Goal: Understand process/instructions: Learn how to perform a task or action

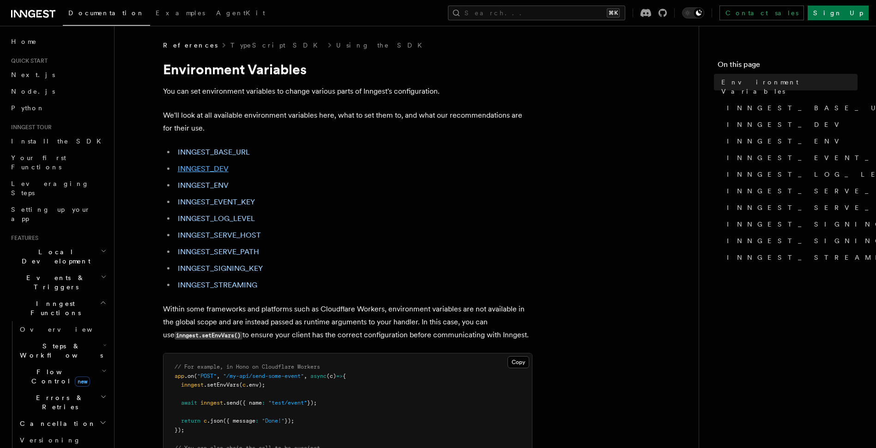
click at [203, 171] on link "INNGEST_DEV" at bounding box center [203, 168] width 51 height 9
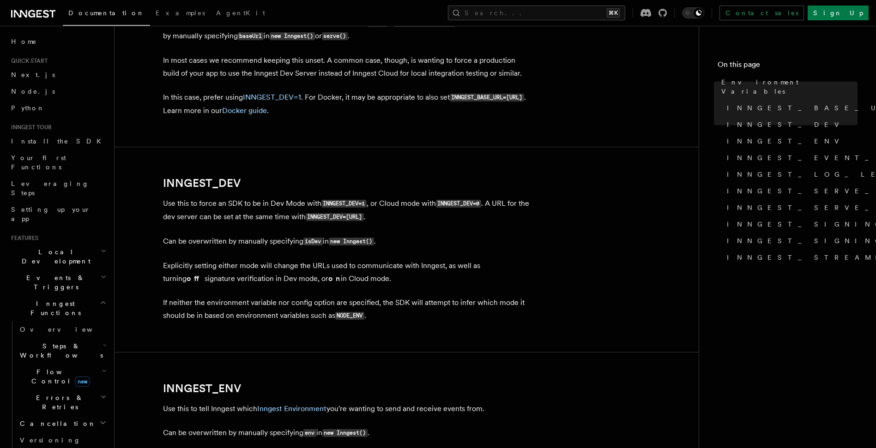
scroll to position [692, 0]
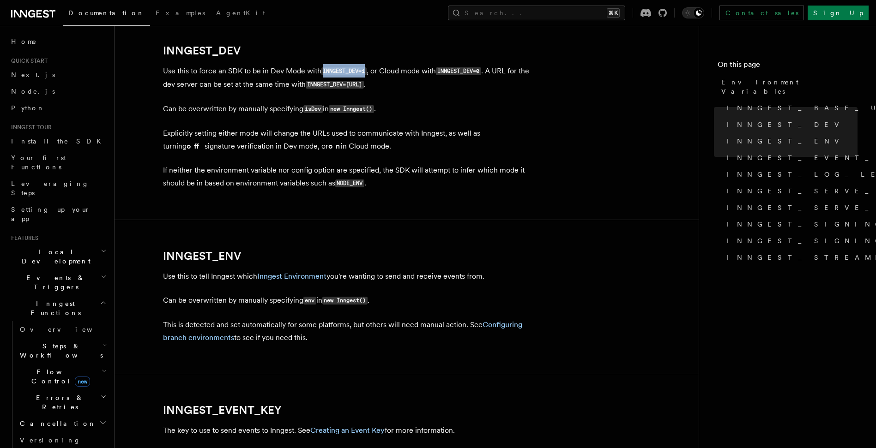
drag, startPoint x: 322, startPoint y: 71, endPoint x: 368, endPoint y: 71, distance: 46.2
click at [368, 71] on p "Use this to force an SDK to be in Dev Mode with INNGEST_DEV=1 , or Cloud mode w…" at bounding box center [347, 78] width 369 height 27
copy code "INNGEST_DEV=1"
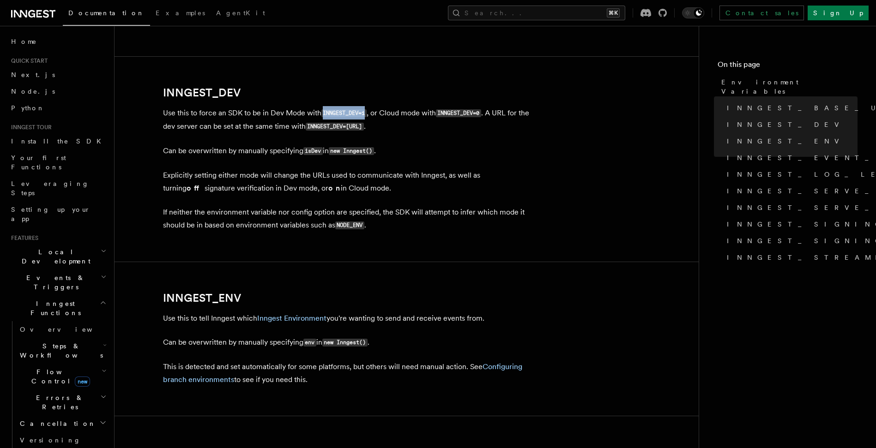
scroll to position [636, 0]
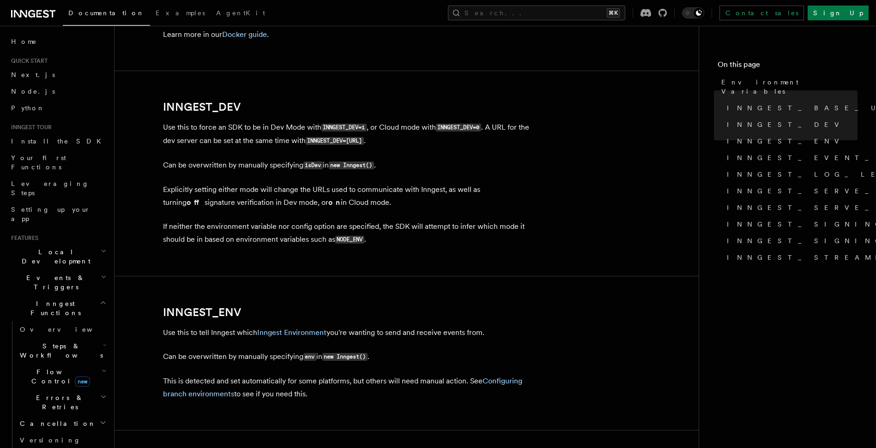
click at [480, 226] on p "If neither the environment variable nor config option are specified, the SDK wi…" at bounding box center [347, 233] width 369 height 26
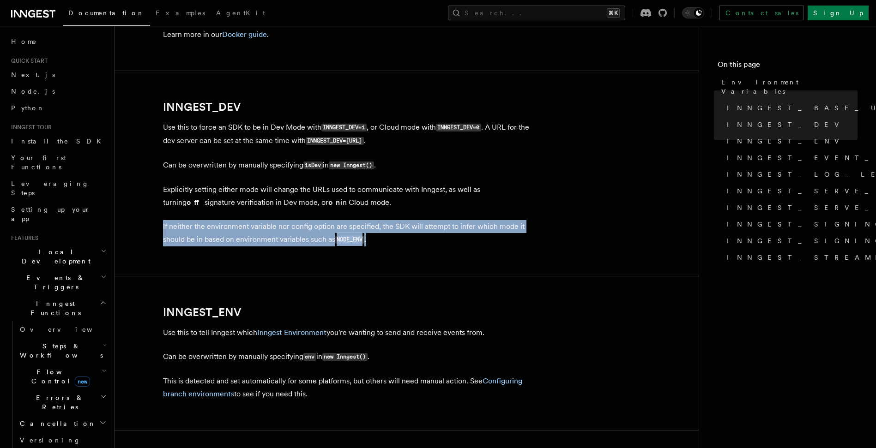
click at [480, 226] on p "If neither the environment variable nor config option are specified, the SDK wi…" at bounding box center [347, 233] width 369 height 26
click at [470, 223] on p "If neither the environment variable nor config option are specified, the SDK wi…" at bounding box center [347, 233] width 369 height 26
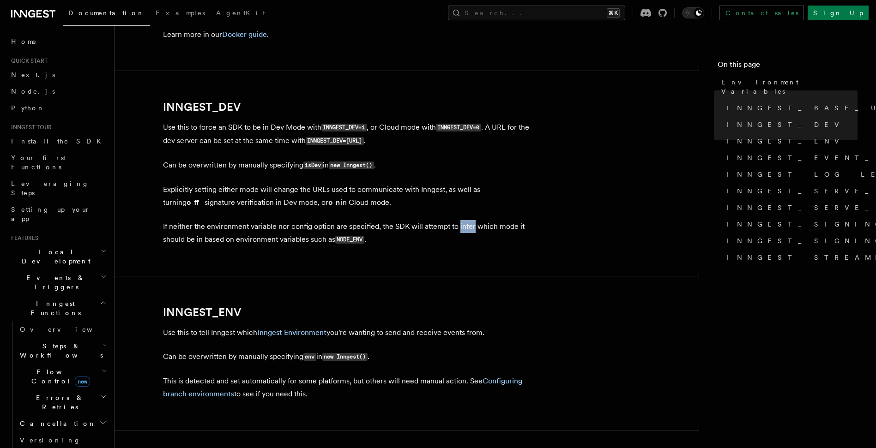
click at [470, 223] on p "If neither the environment variable nor config option are specified, the SDK wi…" at bounding box center [347, 233] width 369 height 26
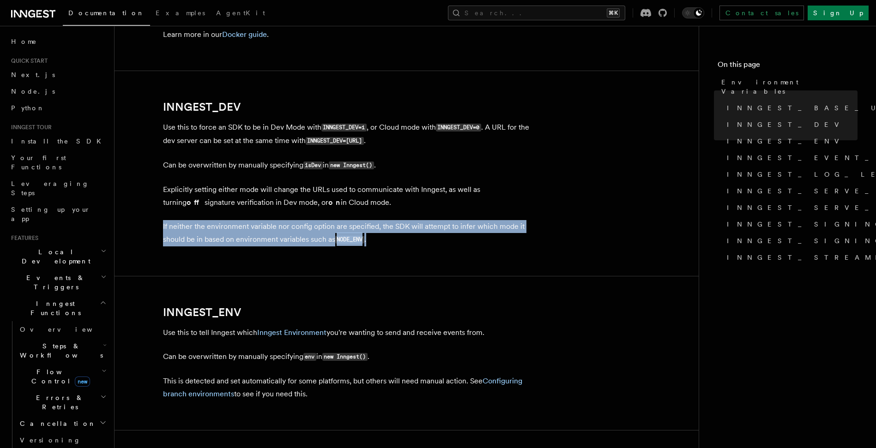
click at [470, 223] on p "If neither the environment variable nor config option are specified, the SDK wi…" at bounding box center [347, 233] width 369 height 26
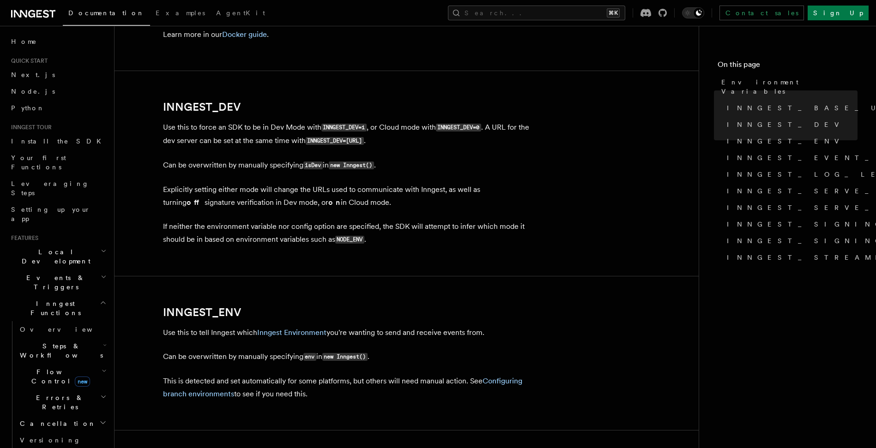
drag, startPoint x: 523, startPoint y: 246, endPoint x: 529, endPoint y: 248, distance: 6.6
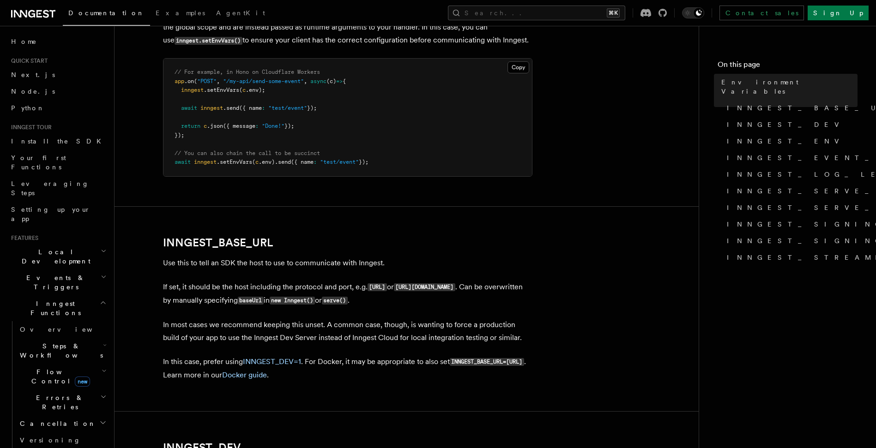
scroll to position [302, 0]
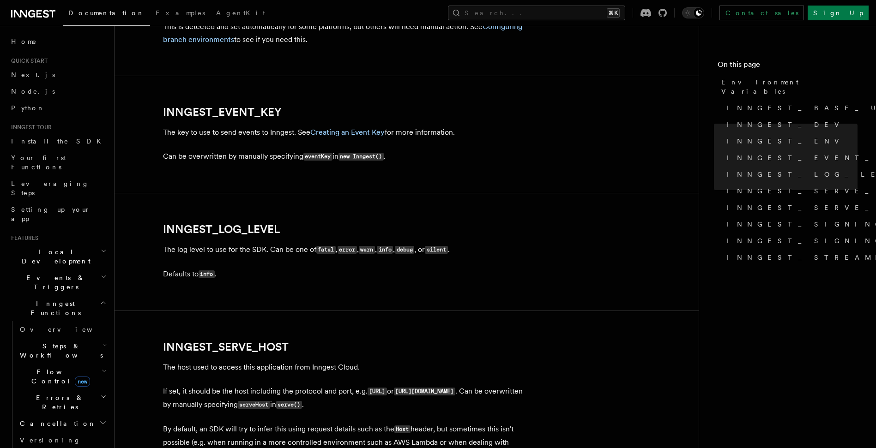
scroll to position [1038, 0]
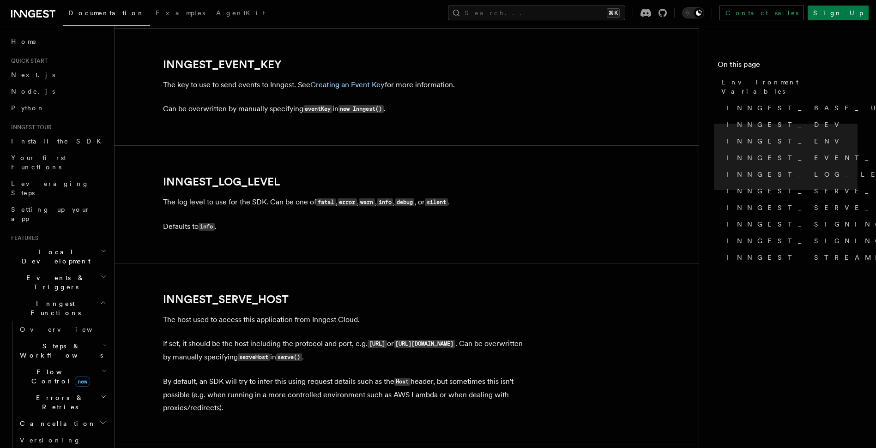
click at [582, 336] on article "References TypeScript SDK Using the SDK Environment Variables You can set envir…" at bounding box center [406, 91] width 554 height 2177
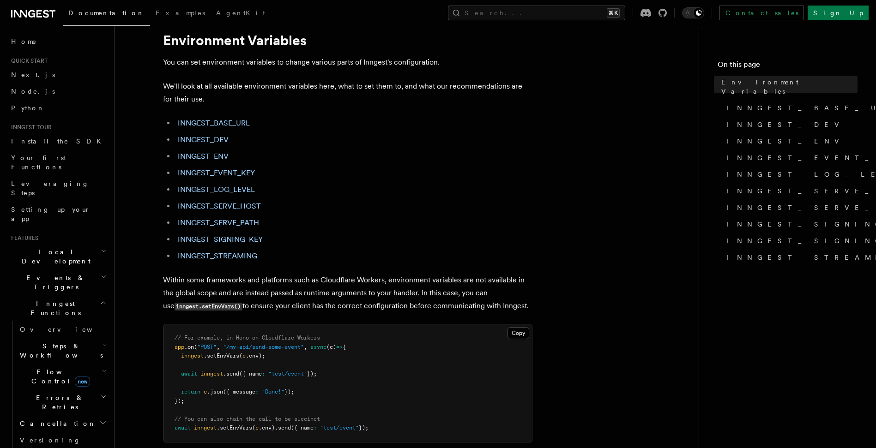
scroll to position [0, 0]
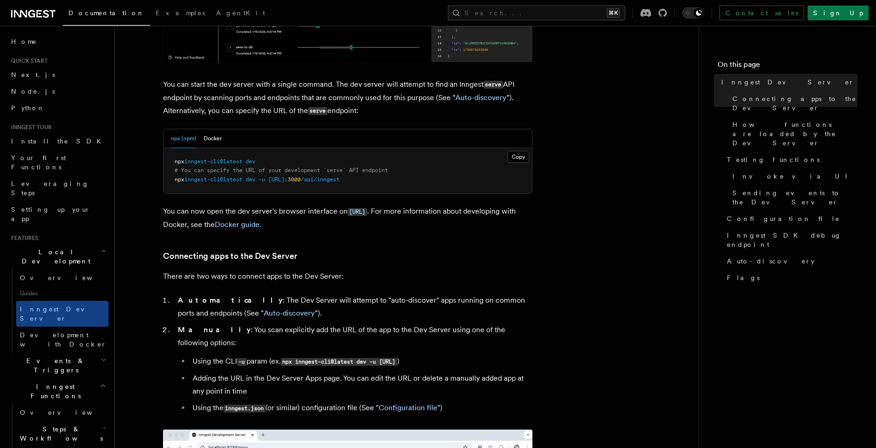
scroll to position [495, 0]
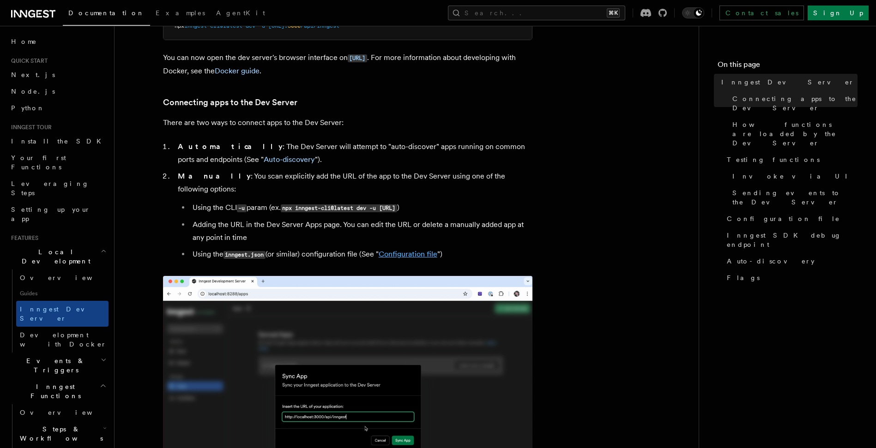
click at [412, 250] on link "Configuration file" at bounding box center [407, 254] width 59 height 9
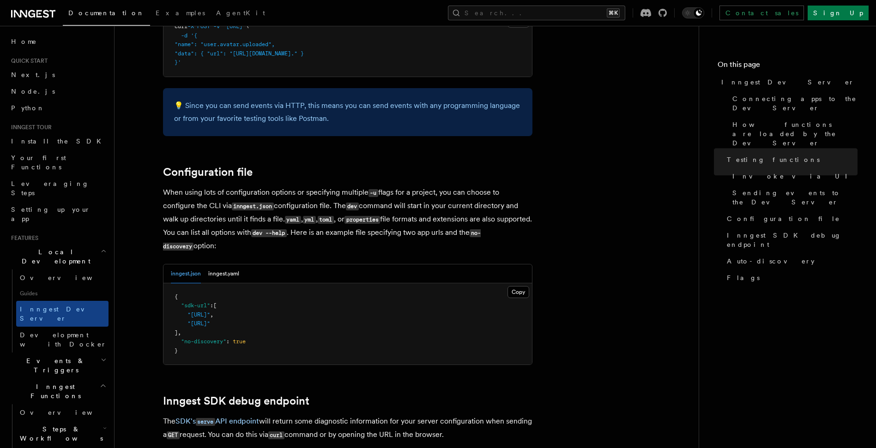
scroll to position [2412, 0]
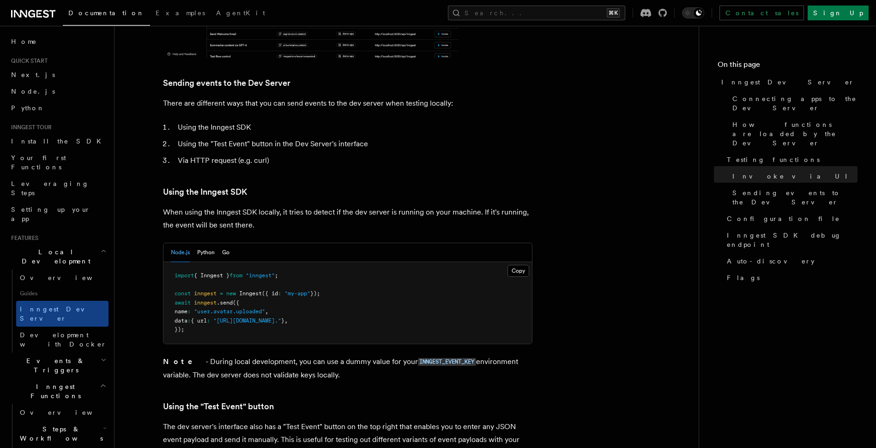
scroll to position [1565, 0]
click at [516, 266] on button "Copy Copied" at bounding box center [518, 272] width 22 height 12
drag, startPoint x: 557, startPoint y: 252, endPoint x: 560, endPoint y: 257, distance: 5.3
click at [556, 253] on article "Features Local Development Inngest Dev Server The Inngest dev server is an open…" at bounding box center [406, 210] width 554 height 3469
click at [510, 263] on pre "import { Inngest } from "inngest" ; const inngest = new Inngest ({ id : "my-app…" at bounding box center [347, 304] width 368 height 82
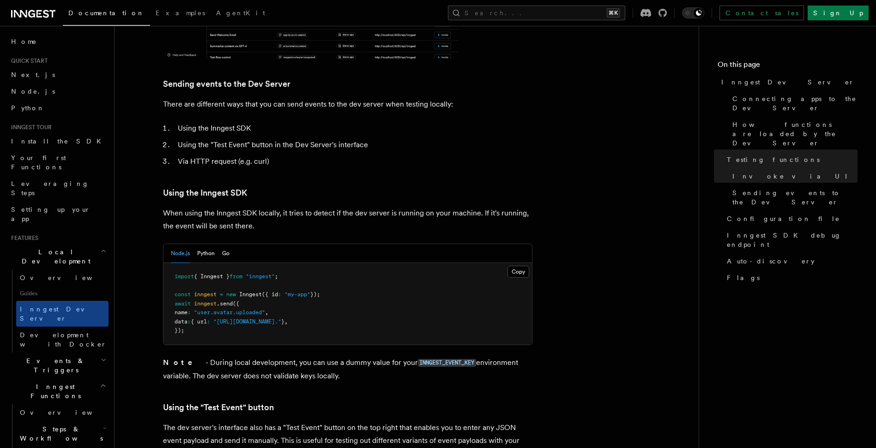
click at [530, 263] on pre "import { Inngest } from "inngest" ; const inngest = new Inngest ({ id : "my-app…" at bounding box center [347, 304] width 368 height 82
click at [516, 266] on button "Copy Copied" at bounding box center [518, 272] width 22 height 12
click at [496, 263] on pre "import { Inngest } from "inngest" ; const inngest = new Inngest ({ id : "my-app…" at bounding box center [347, 304] width 368 height 82
